Goal: Task Accomplishment & Management: Manage account settings

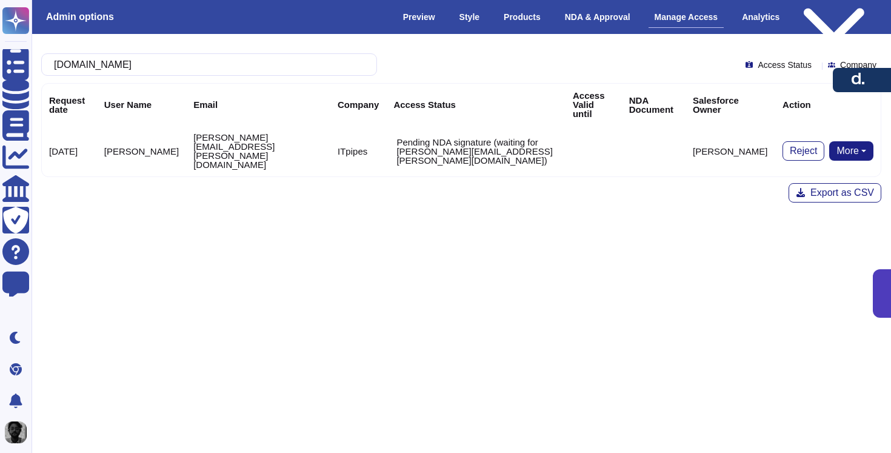
scroll to position [0, 10]
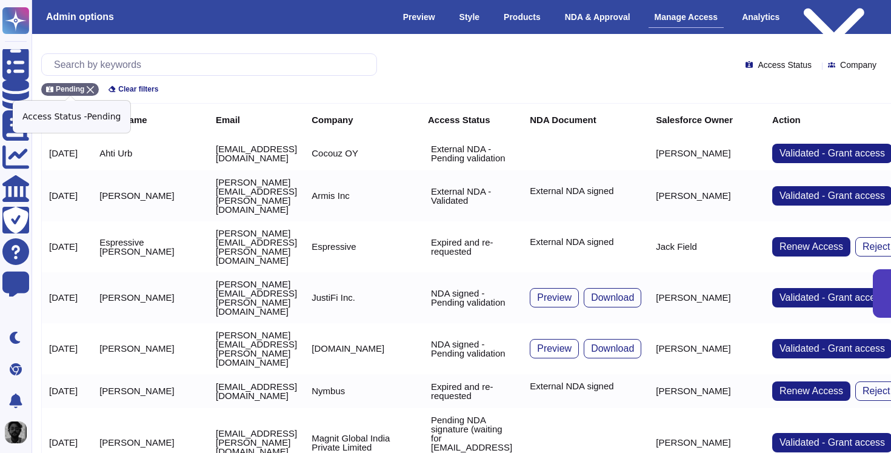
click at [96, 91] on div "Pending" at bounding box center [70, 89] width 58 height 13
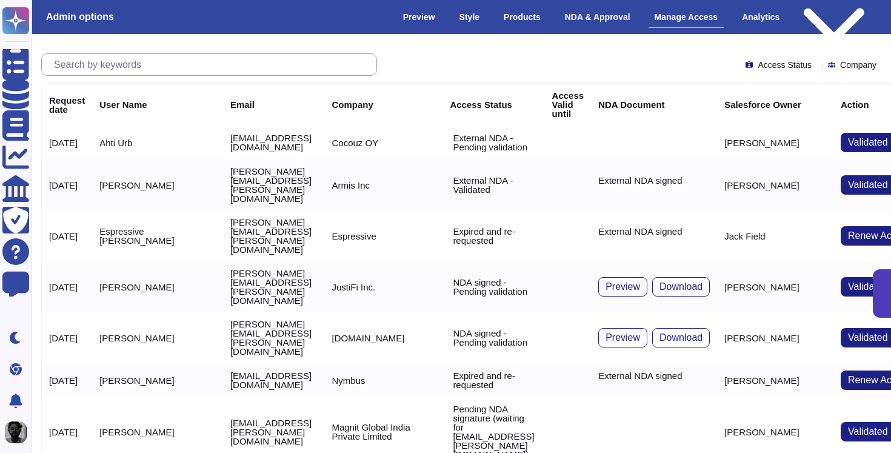
click at [156, 67] on input "text" at bounding box center [212, 64] width 328 height 21
paste input "[PERSON_NAME][EMAIL_ADDRESS][PERSON_NAME][DOMAIN_NAME]"
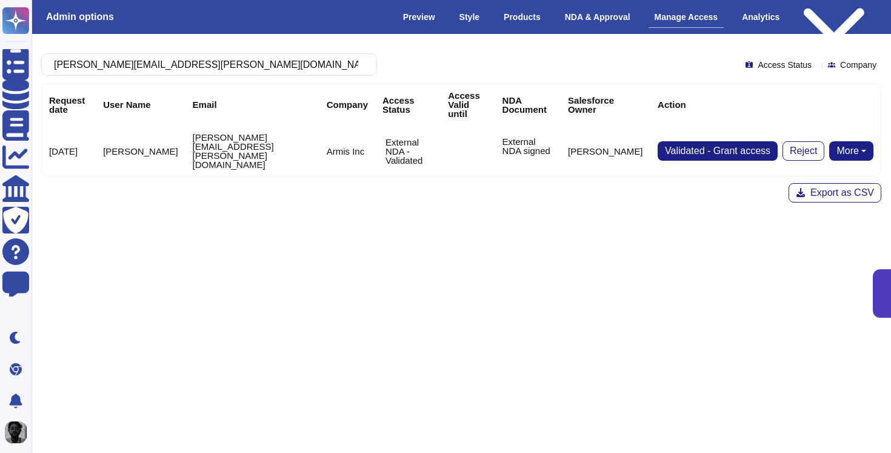
type input "[PERSON_NAME][EMAIL_ADDRESS][PERSON_NAME][DOMAIN_NAME]"
click at [860, 141] on button "More" at bounding box center [851, 150] width 44 height 19
click at [820, 182] on link "Remove NDA" at bounding box center [825, 189] width 96 height 15
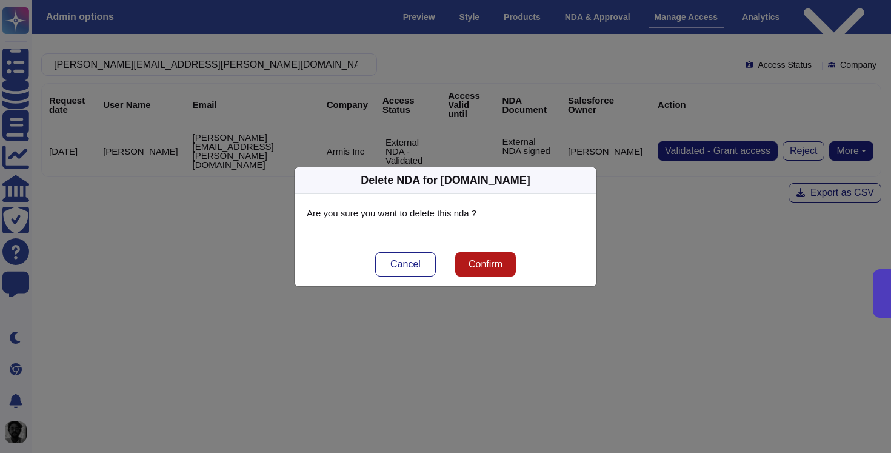
click at [501, 262] on span "Confirm" at bounding box center [485, 264] width 34 height 10
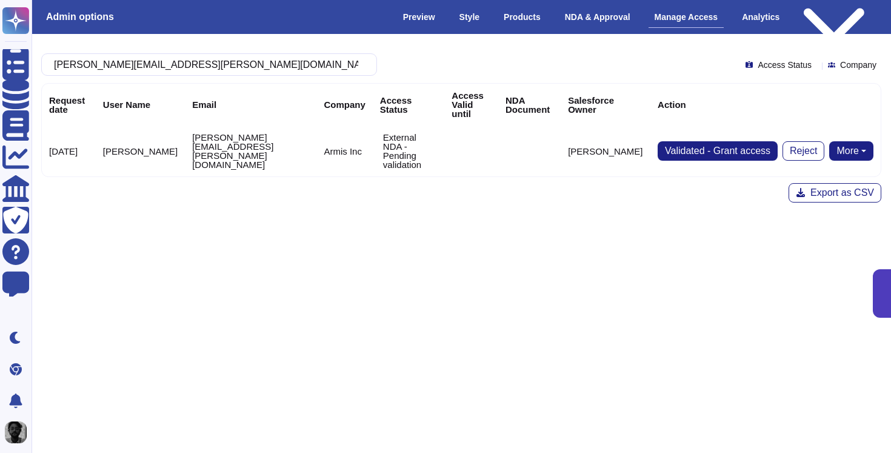
click at [862, 141] on button "More" at bounding box center [851, 150] width 44 height 19
click at [816, 182] on link "Send NDA" at bounding box center [806, 189] width 134 height 15
